Goal: Use online tool/utility: Utilize a website feature to perform a specific function

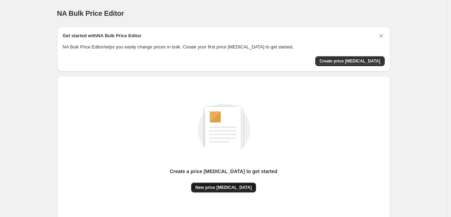
click at [222, 184] on button "New price [MEDICAL_DATA]" at bounding box center [223, 187] width 65 height 10
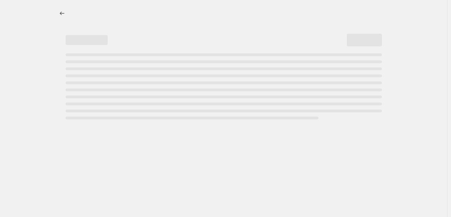
select select "percentage"
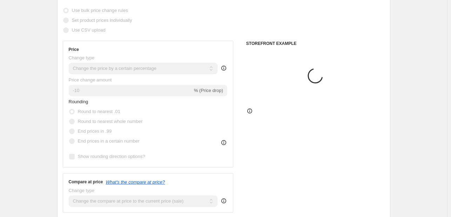
scroll to position [105, 0]
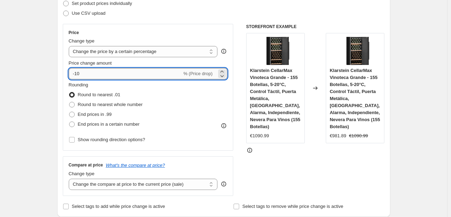
click at [135, 74] on input "-10" at bounding box center [125, 73] width 113 height 11
type input "-1"
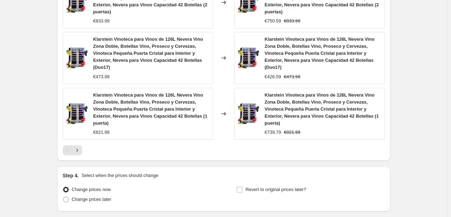
scroll to position [579, 0]
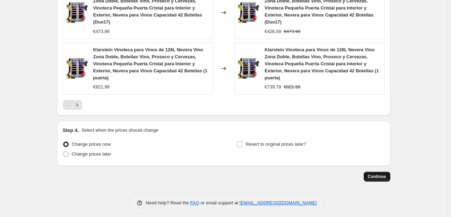
type input "-30"
click at [372, 174] on span "Continue" at bounding box center [377, 177] width 18 height 6
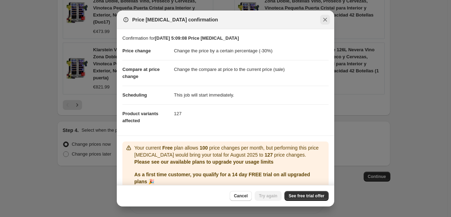
click at [327, 20] on icon "Close" at bounding box center [324, 19] width 7 height 7
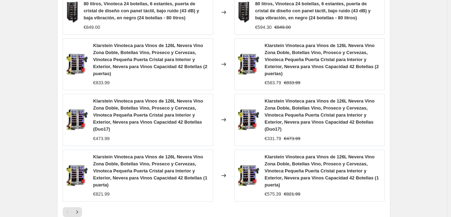
scroll to position [544, 0]
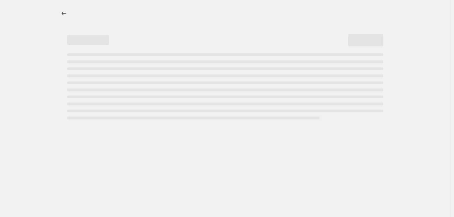
select select "percentage"
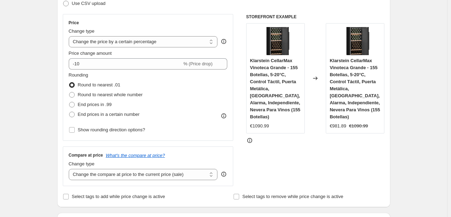
scroll to position [105, 0]
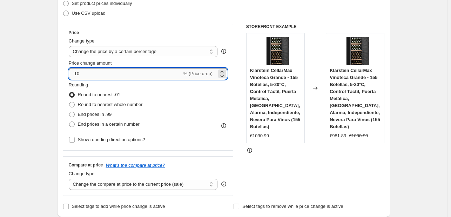
click at [133, 73] on input "-10" at bounding box center [125, 73] width 113 height 11
type input "-1"
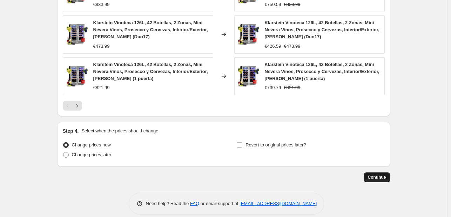
scroll to position [530, 0]
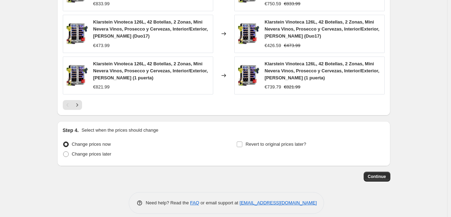
type input "-38"
drag, startPoint x: 384, startPoint y: 163, endPoint x: 382, endPoint y: 166, distance: 3.8
click at [379, 174] on span "Continue" at bounding box center [377, 177] width 18 height 6
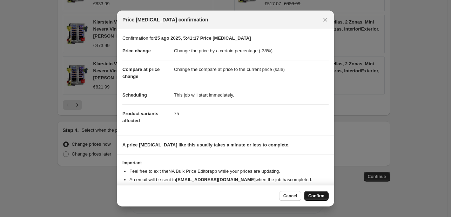
click at [313, 195] on span "Confirm" at bounding box center [316, 196] width 16 height 6
